Goal: Navigation & Orientation: Find specific page/section

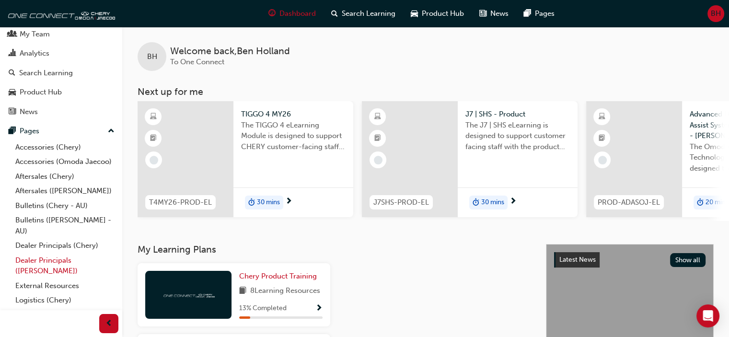
scroll to position [51, 0]
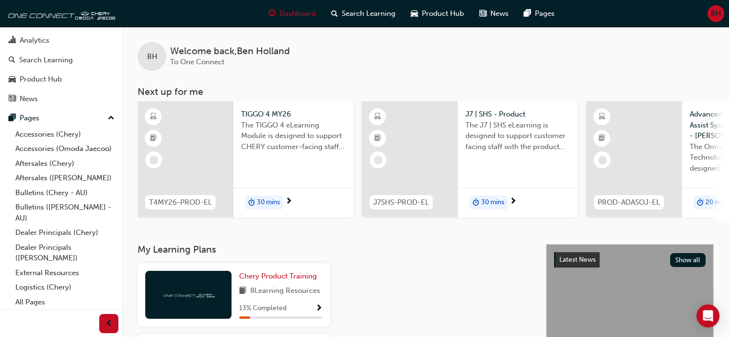
click at [23, 313] on div at bounding box center [61, 323] width 122 height 27
click at [32, 305] on link "All Pages" at bounding box center [65, 302] width 107 height 15
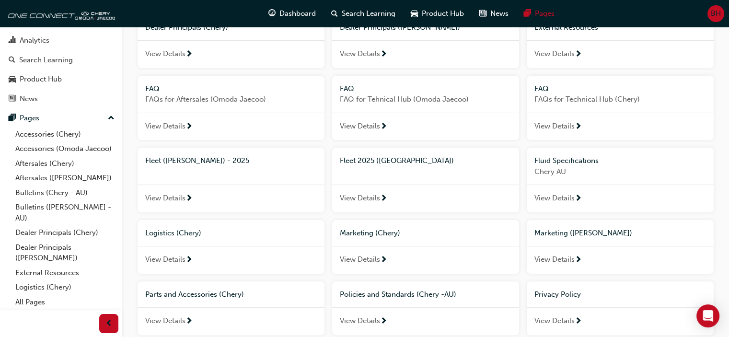
scroll to position [240, 0]
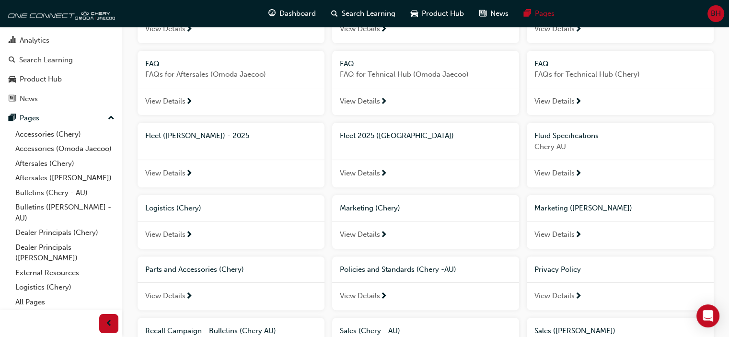
click at [164, 174] on span "View Details" at bounding box center [165, 173] width 40 height 11
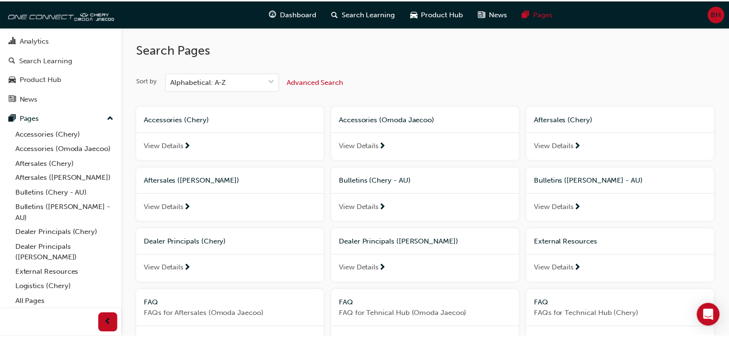
scroll to position [240, 0]
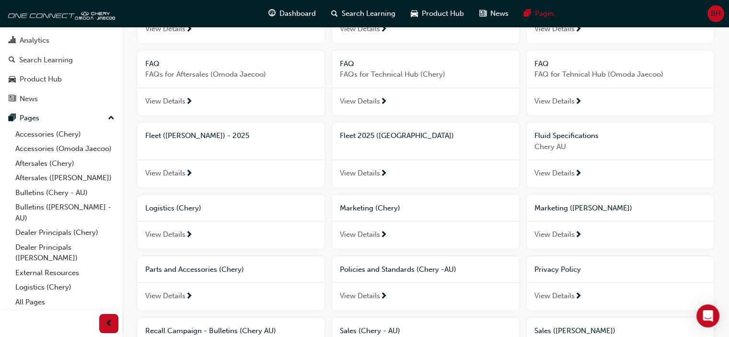
click at [362, 172] on span "View Details" at bounding box center [360, 173] width 40 height 11
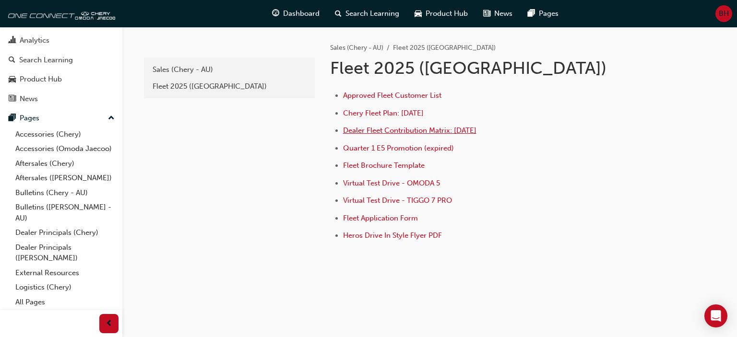
click at [397, 128] on span "Dealer Fleet Contribution Matrix: July 2025" at bounding box center [409, 130] width 133 height 9
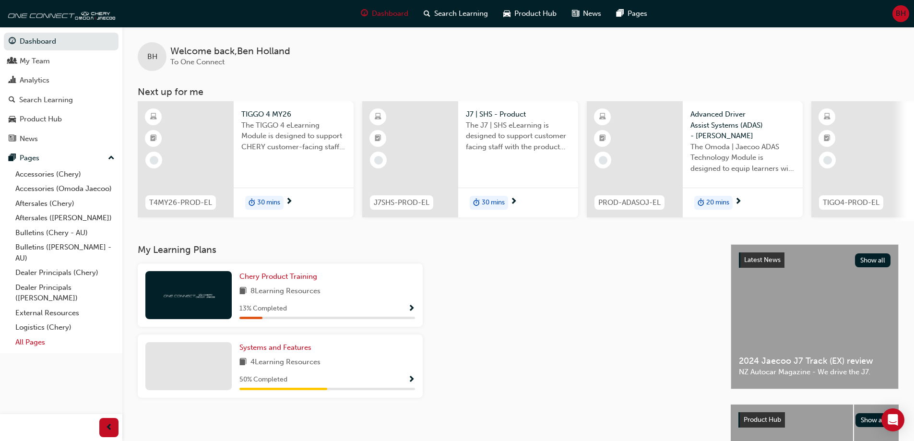
click at [35, 342] on link "All Pages" at bounding box center [65, 342] width 107 height 15
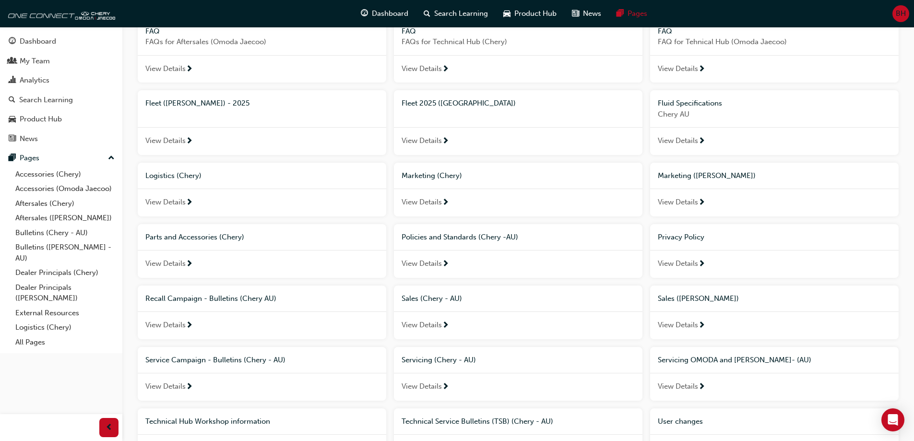
scroll to position [288, 0]
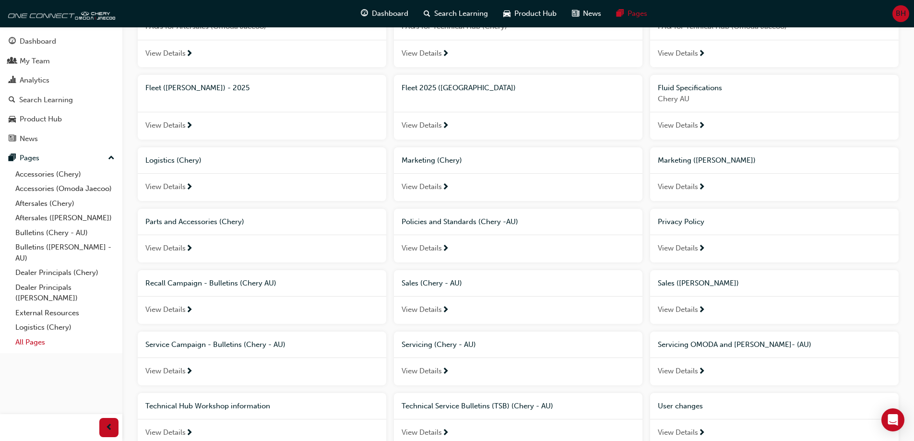
click at [21, 341] on link "All Pages" at bounding box center [65, 342] width 107 height 15
click at [58, 313] on link "External Resources" at bounding box center [65, 312] width 107 height 15
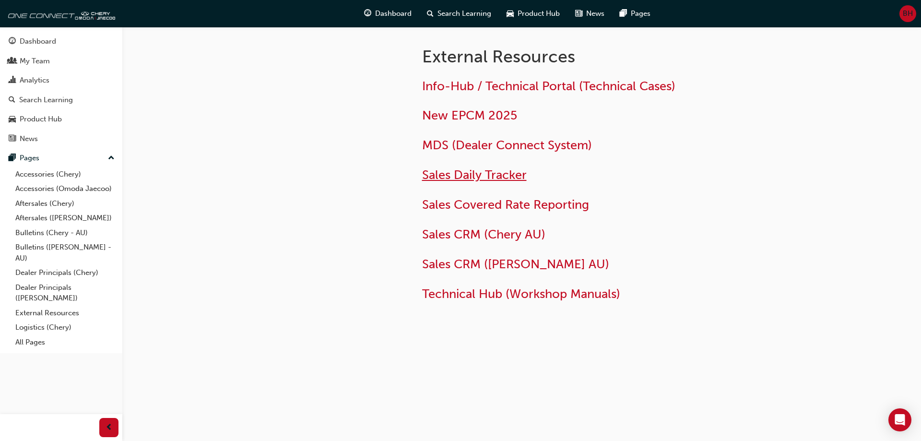
click at [494, 172] on span "Sales Daily Tracker" at bounding box center [474, 174] width 105 height 15
